Goal: Information Seeking & Learning: Find specific fact

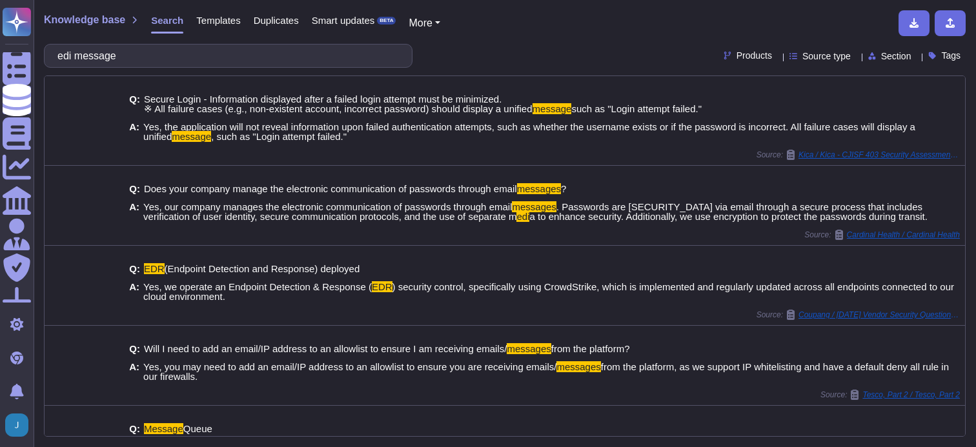
scroll to position [229, 0]
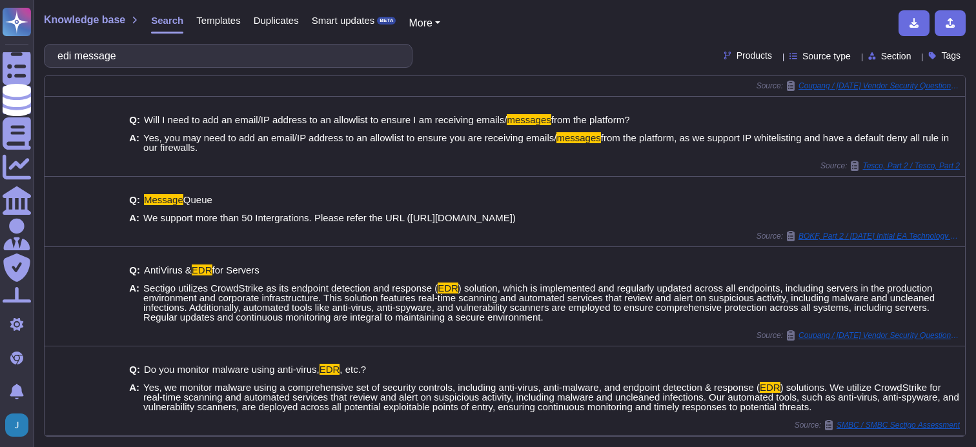
click at [207, 60] on input "edi message" at bounding box center [225, 56] width 348 height 23
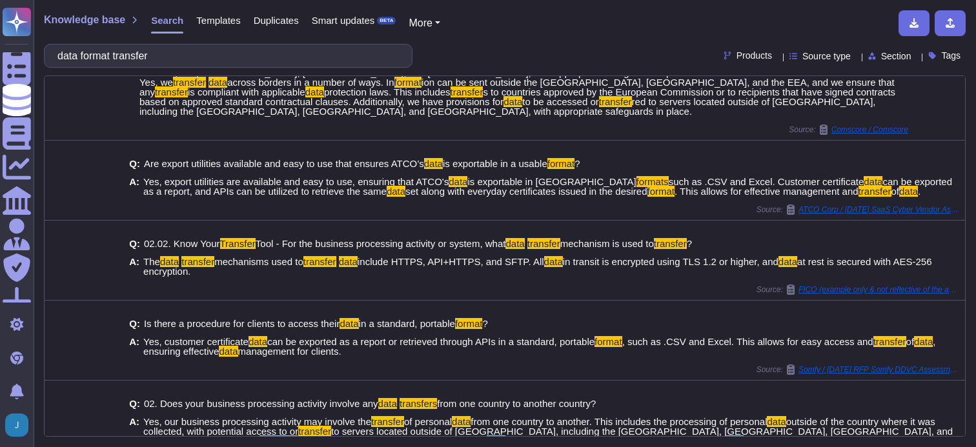
scroll to position [0, 0]
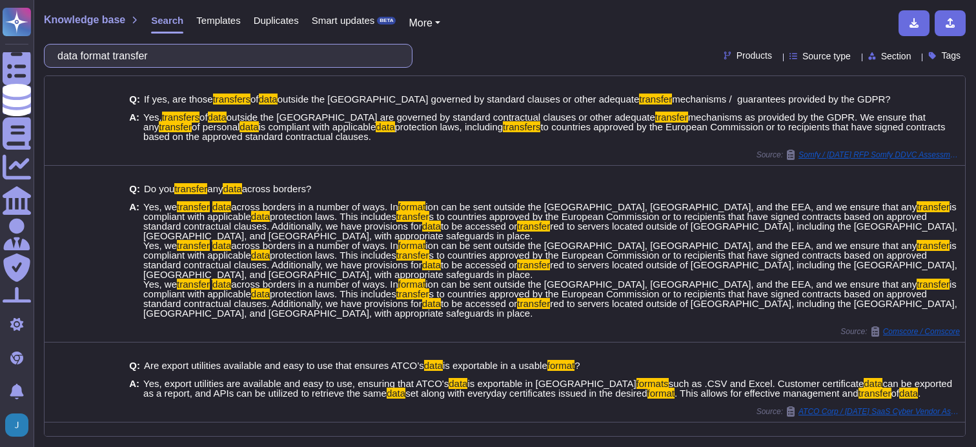
click at [152, 61] on input "data format transfer" at bounding box center [225, 56] width 348 height 23
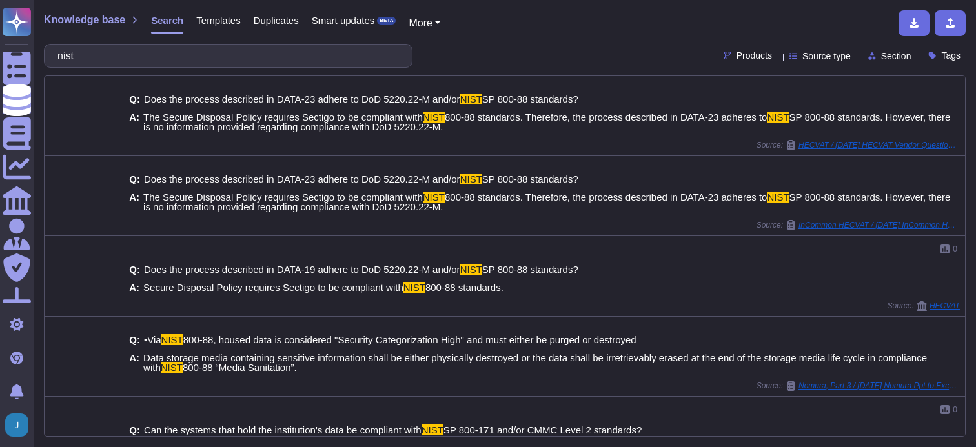
type input "nist"
